Goal: Task Accomplishment & Management: Manage account settings

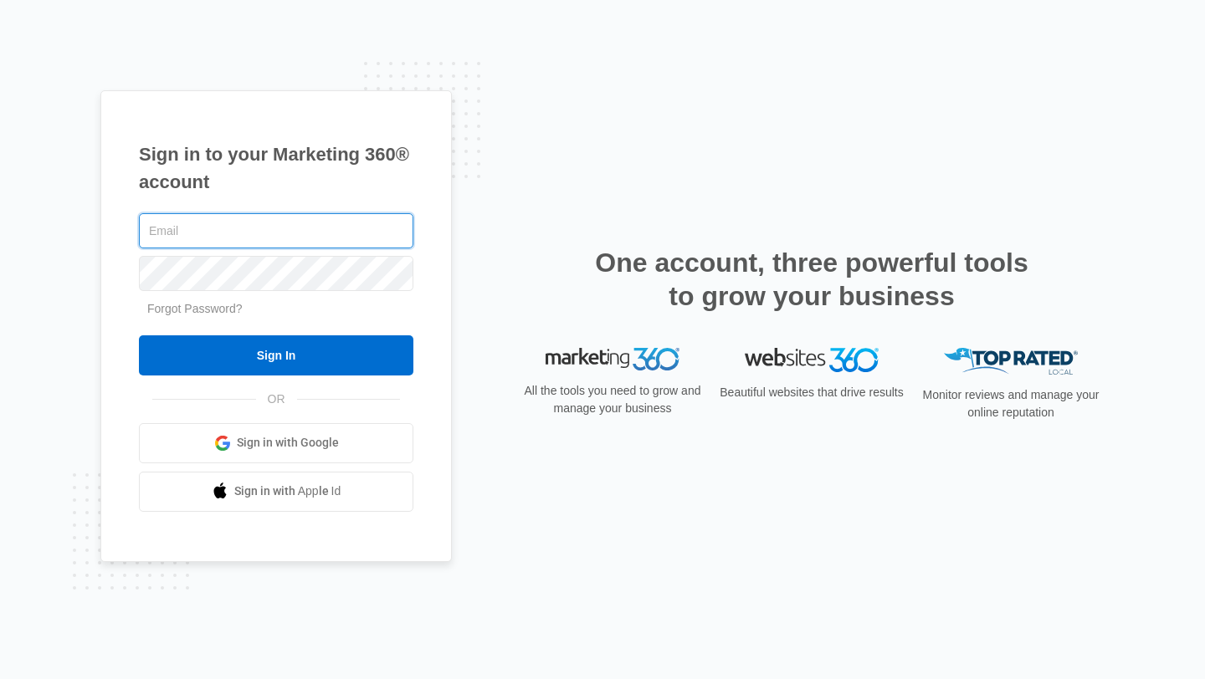
type input "[PERSON_NAME][EMAIL_ADDRESS][DOMAIN_NAME]"
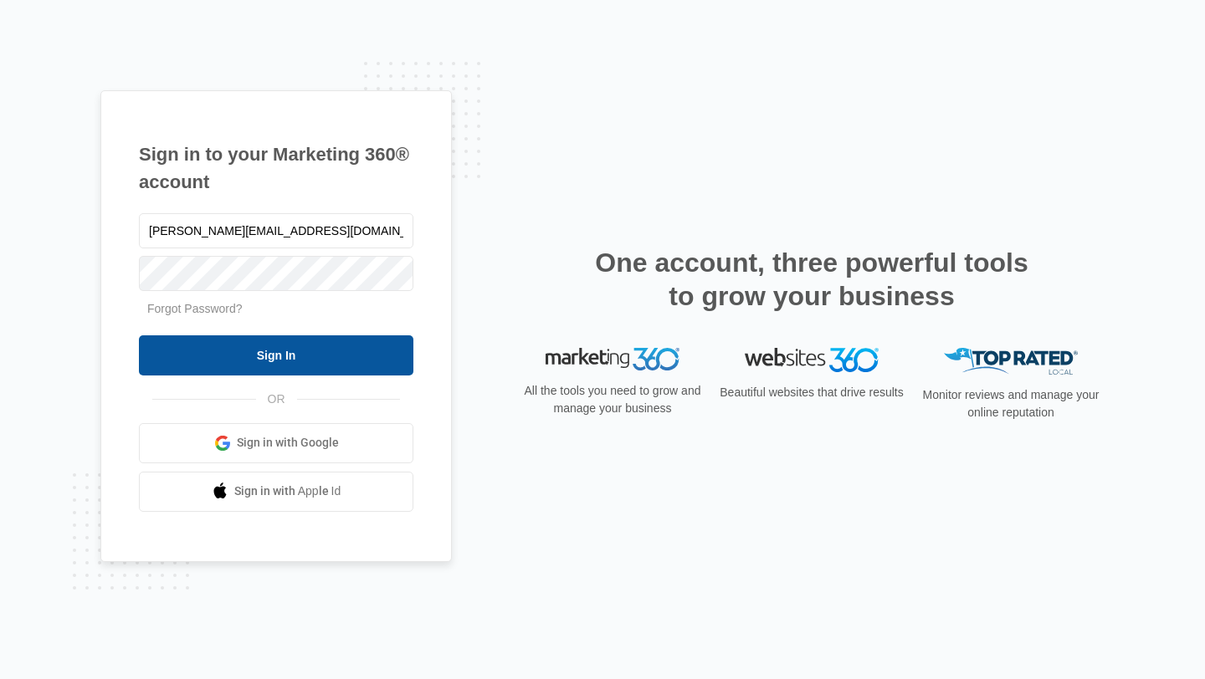
click at [287, 352] on input "Sign In" at bounding box center [276, 355] width 274 height 40
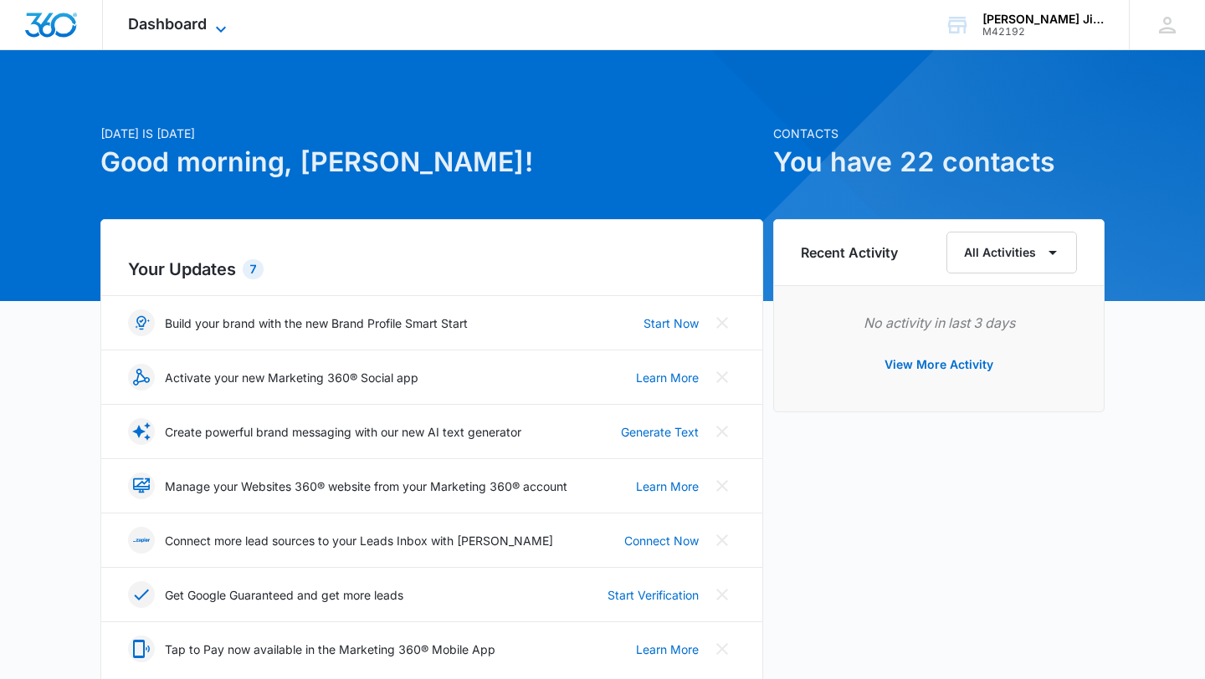
click at [172, 32] on span "Dashboard" at bounding box center [167, 24] width 79 height 18
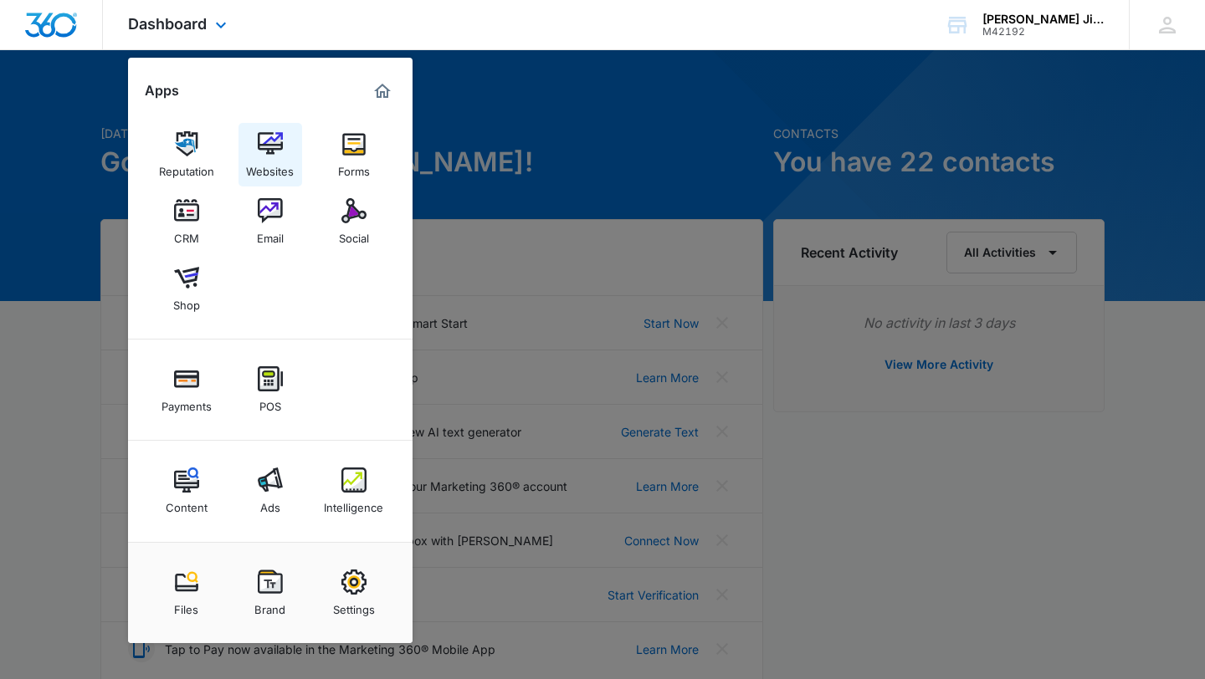
click at [273, 155] on img at bounding box center [270, 143] width 25 height 25
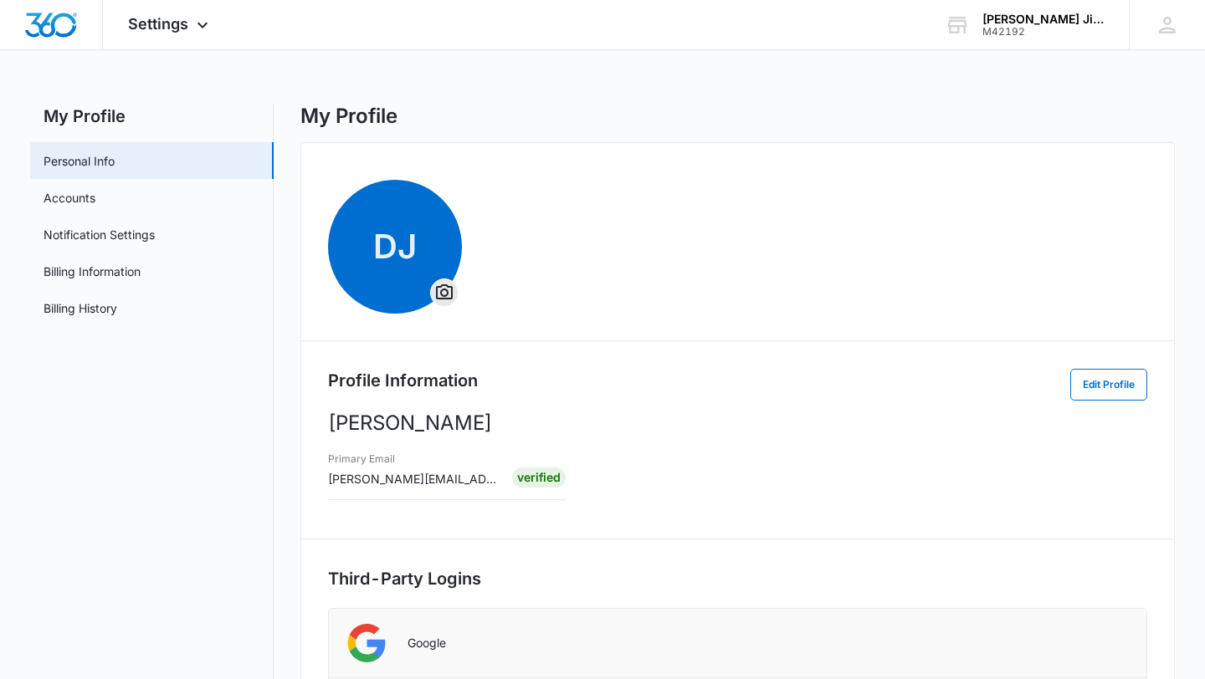
scroll to position [253, 0]
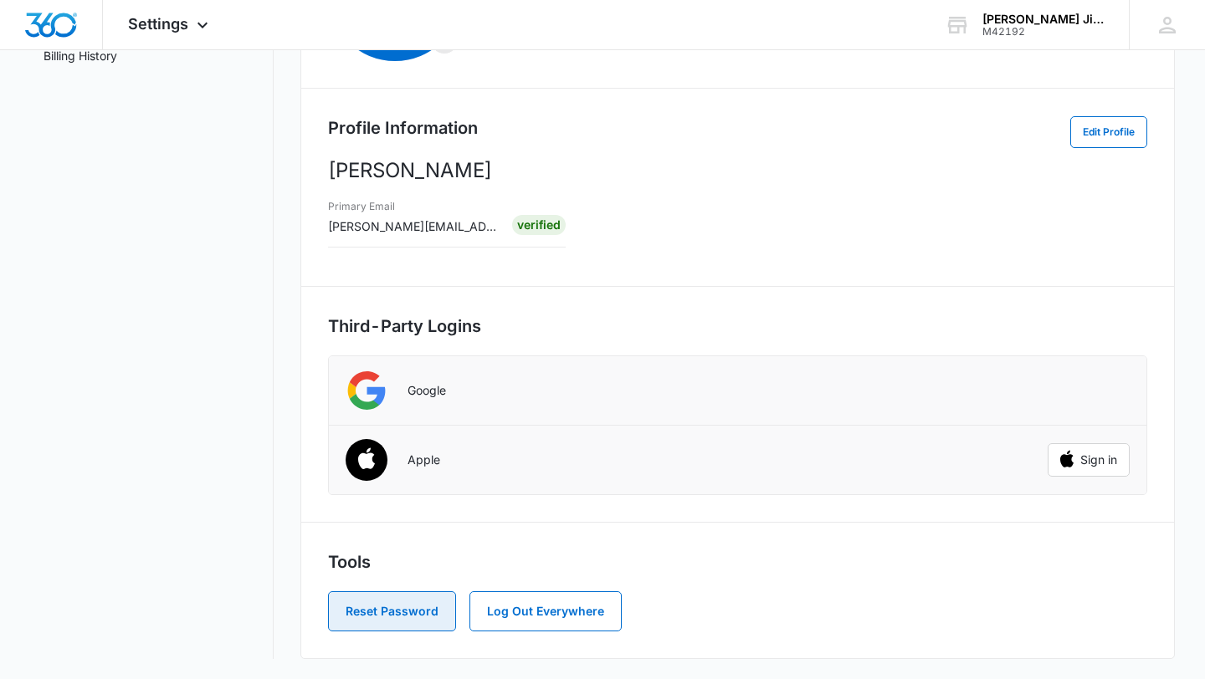
click at [374, 608] on button "Reset Password" at bounding box center [392, 612] width 128 height 40
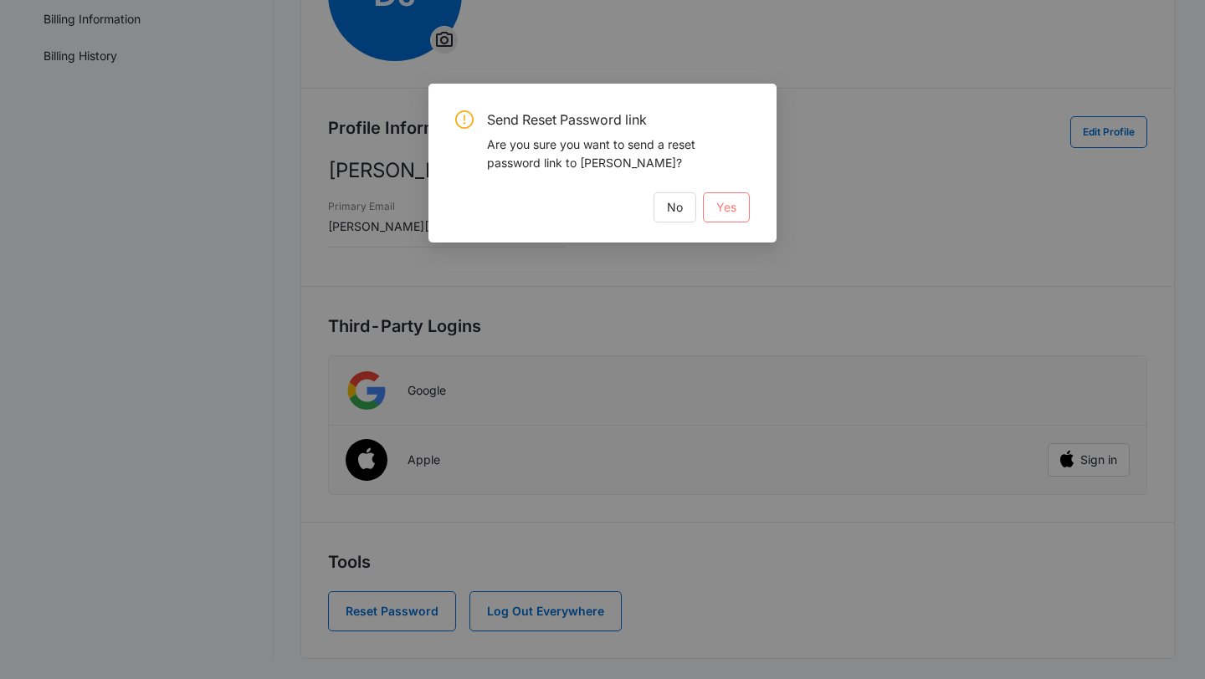
click at [738, 210] on button "Yes" at bounding box center [726, 207] width 47 height 30
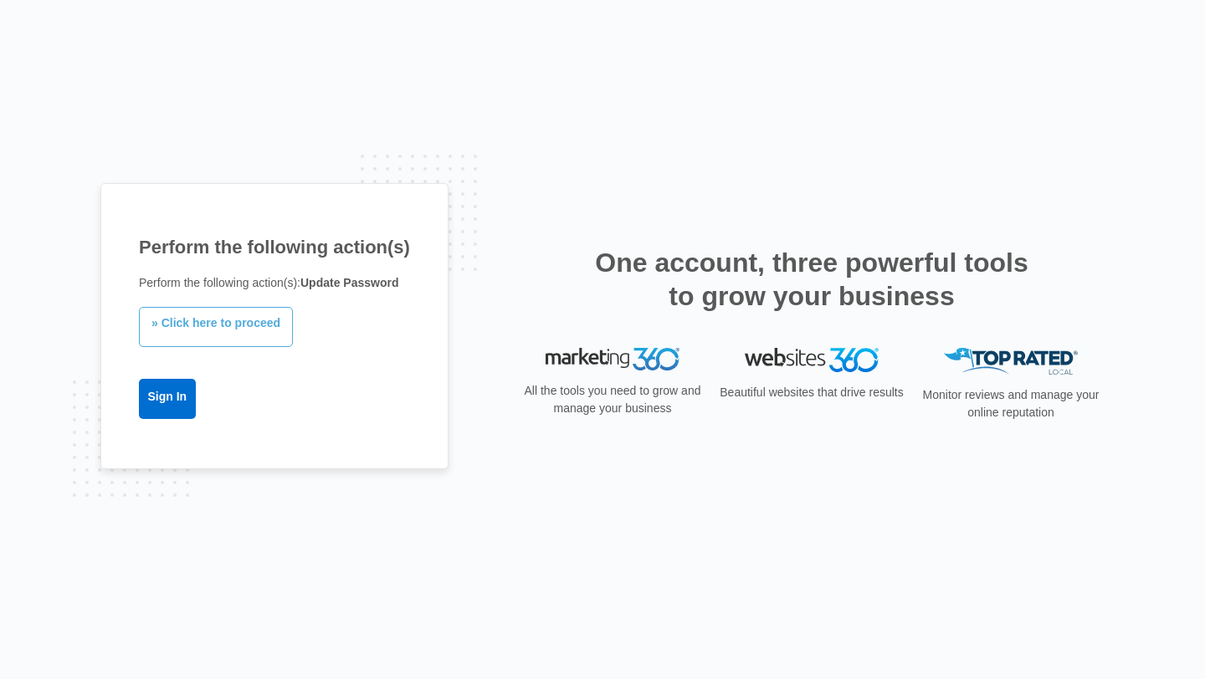
click at [211, 328] on link "» Click here to proceed" at bounding box center [216, 327] width 154 height 40
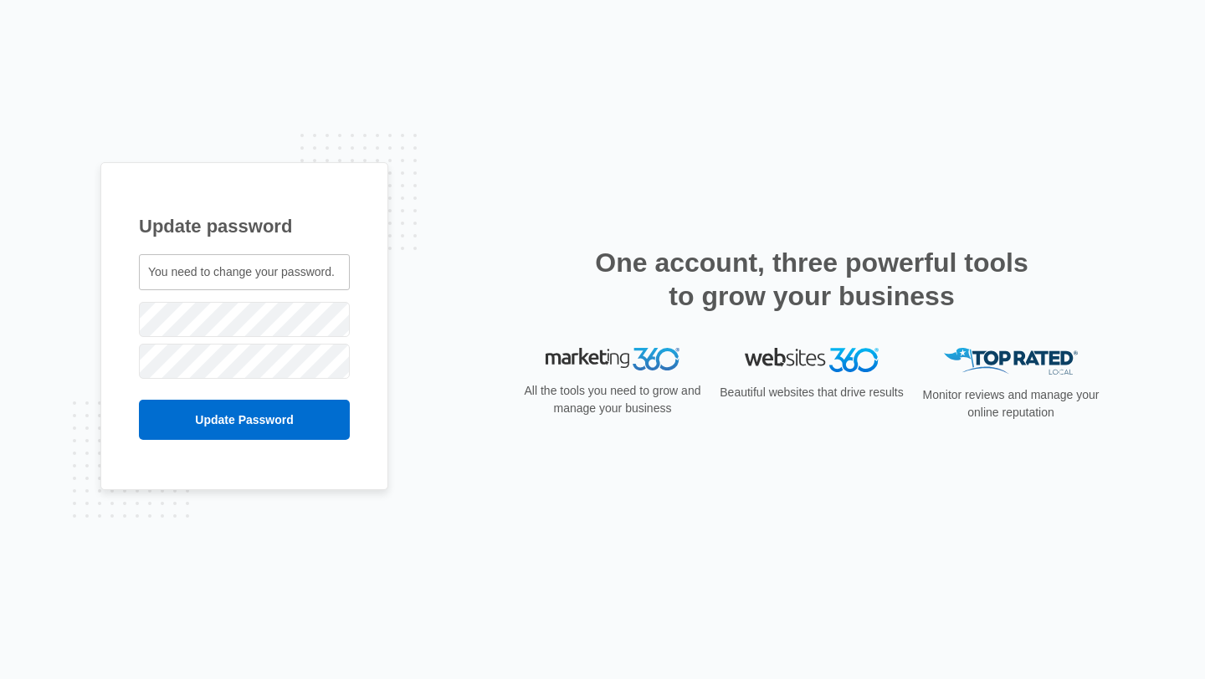
click at [223, 285] on div "You need to change your password." at bounding box center [244, 272] width 211 height 36
click at [232, 278] on span "You need to change your password." at bounding box center [241, 271] width 187 height 13
click at [252, 280] on div "You need to change your password." at bounding box center [244, 272] width 211 height 36
click at [166, 437] on input "Update Password" at bounding box center [244, 420] width 211 height 40
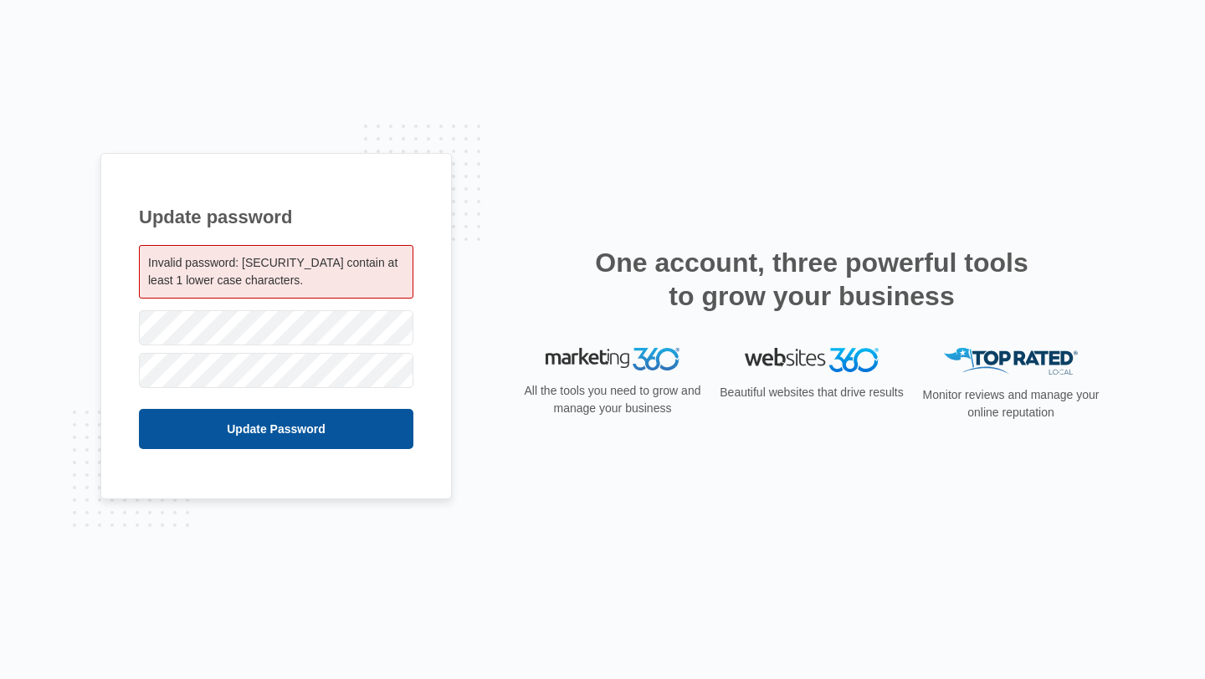
click at [183, 433] on input "Update Password" at bounding box center [276, 429] width 274 height 40
